Goal: Information Seeking & Learning: Understand process/instructions

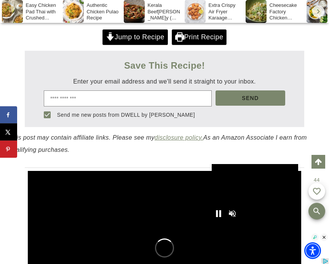
scroll to position [333, 0]
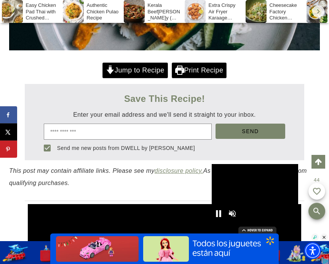
click at [108, 73] on icon at bounding box center [110, 70] width 8 height 7
